Goal: Information Seeking & Learning: Find specific fact

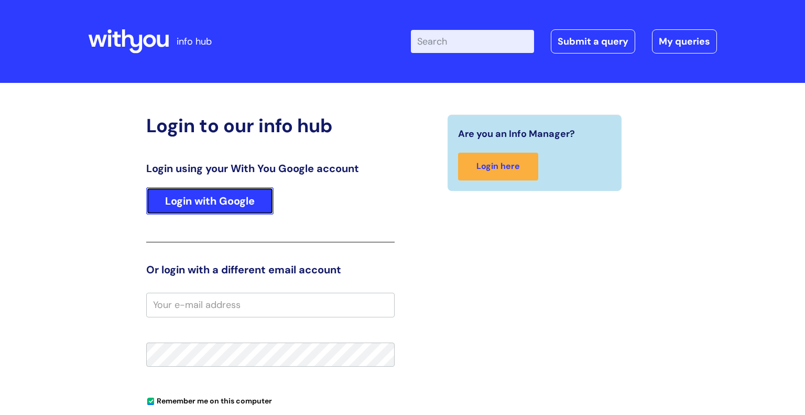
click at [218, 202] on link "Login with Google" at bounding box center [209, 200] width 127 height 27
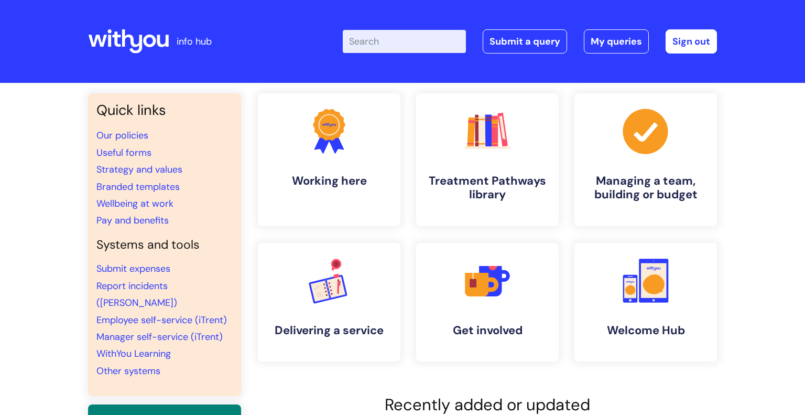
click at [394, 35] on input "Enter your search term here..." at bounding box center [404, 41] width 123 height 23
type input "holiday"
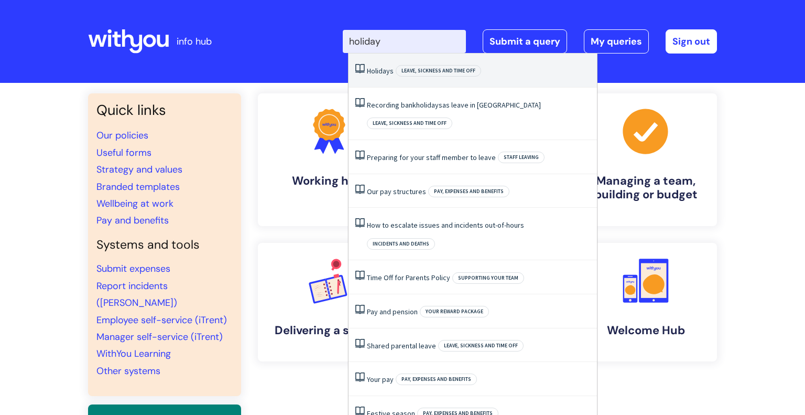
click at [452, 68] on span "Leave, sickness and time off" at bounding box center [438, 71] width 85 height 12
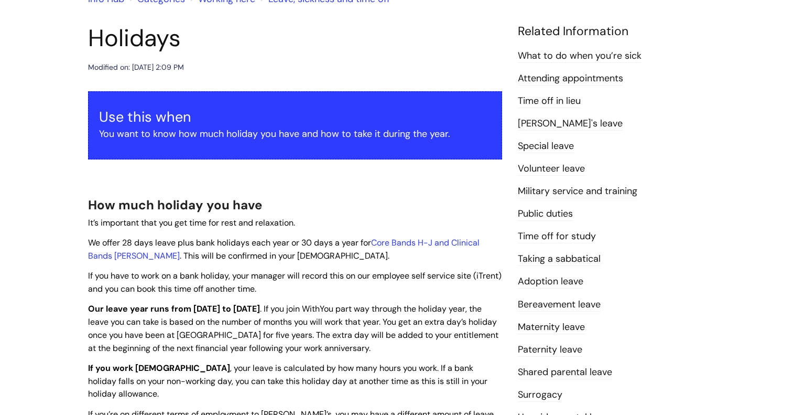
scroll to position [113, 0]
